Goal: Task Accomplishment & Management: Use online tool/utility

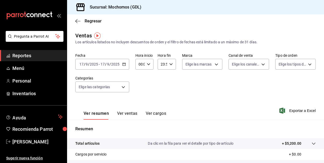
click at [142, 65] on input "00:00" at bounding box center [139, 64] width 9 height 10
click at [139, 101] on button "02" at bounding box center [139, 102] width 7 height 10
click at [139, 96] on span "04" at bounding box center [139, 96] width 1 height 4
type input "04:00"
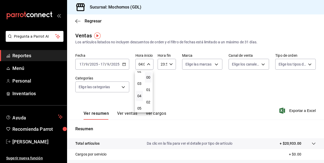
click at [233, 94] on div at bounding box center [162, 81] width 324 height 163
click at [88, 22] on span "Regresar" at bounding box center [93, 21] width 17 height 5
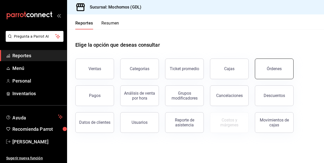
click at [271, 73] on button "Órdenes" at bounding box center [274, 69] width 39 height 21
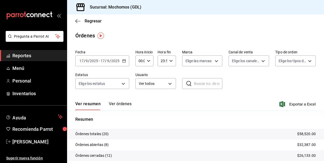
click at [149, 61] on icon "button" at bounding box center [149, 61] width 4 height 4
click at [137, 87] on div "00 01 02 03 04 05 06 07 08 09 10 11 12 13 14 15 16 17 18 19 20 21 22 23" at bounding box center [139, 88] width 9 height 41
click at [139, 96] on span "05" at bounding box center [139, 95] width 1 height 4
type input "05:00"
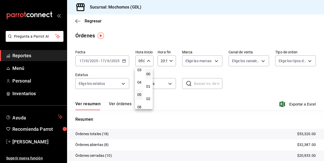
click at [238, 87] on div at bounding box center [162, 81] width 324 height 163
click at [238, 87] on div "Fecha [DATE] [DATE] - [DATE] [DATE] Hora inicio 05:00 Hora inicio Hora fin 23:5…" at bounding box center [195, 71] width 240 height 47
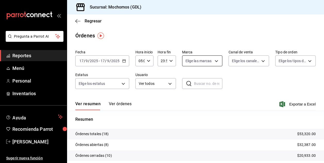
click at [215, 61] on body "Pregunta a Parrot AI Reportes Menú Personal Inventarios Ayuda Recomienda Parrot…" at bounding box center [162, 81] width 324 height 163
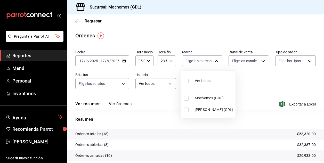
click at [187, 98] on input "checkbox" at bounding box center [186, 98] width 5 height 5
checkbox input "true"
type input "36c25d4a-7cb0-456c-a434-e981d54830bc"
click at [255, 84] on div at bounding box center [162, 81] width 324 height 163
